Goal: Task Accomplishment & Management: Use online tool/utility

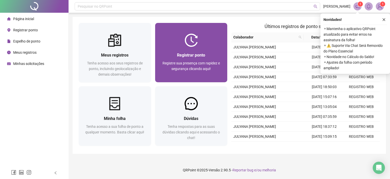
click at [188, 63] on span "Registre sua presença com rapidez e segurança clicando aqui!" at bounding box center [191, 66] width 57 height 10
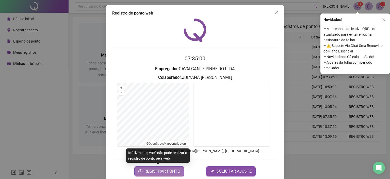
click at [174, 169] on span "REGISTRAR PONTO" at bounding box center [163, 171] width 36 height 6
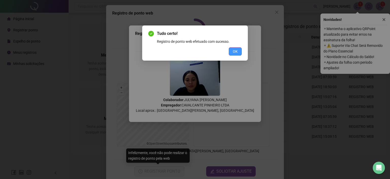
click at [234, 52] on span "OK" at bounding box center [235, 52] width 5 height 6
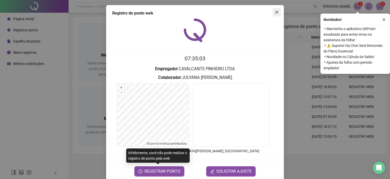
click at [275, 11] on icon "close" at bounding box center [277, 12] width 4 height 4
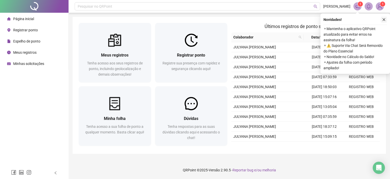
click at [382, 18] on button "button" at bounding box center [384, 20] width 6 height 6
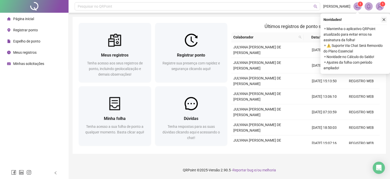
click at [385, 19] on icon "close" at bounding box center [384, 20] width 4 height 4
